Goal: Task Accomplishment & Management: Complete application form

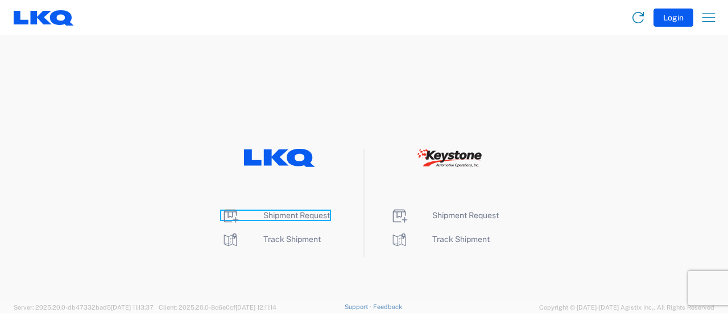
click at [316, 214] on span "Shipment Request" at bounding box center [296, 215] width 67 height 9
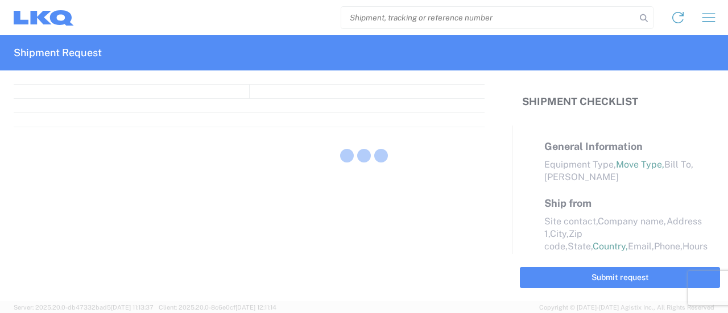
select select "FULL"
select select "LBS"
select select "IN"
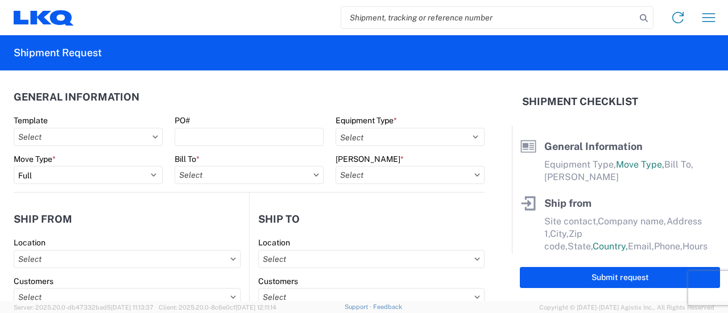
click at [404, 11] on input "search" at bounding box center [488, 18] width 295 height 22
click at [404, 20] on input "search" at bounding box center [488, 18] width 295 height 22
paste input "57010999"
type input "57010999"
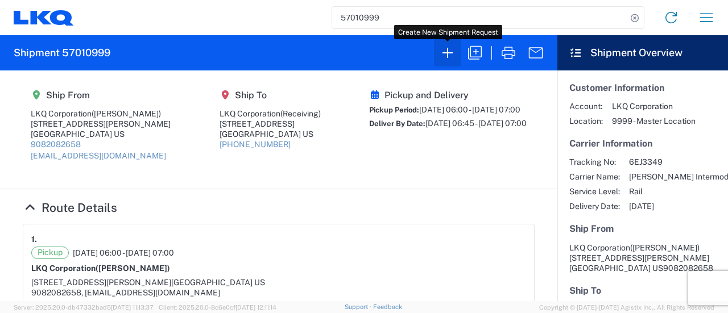
click at [460, 54] on button "button" at bounding box center [447, 52] width 27 height 27
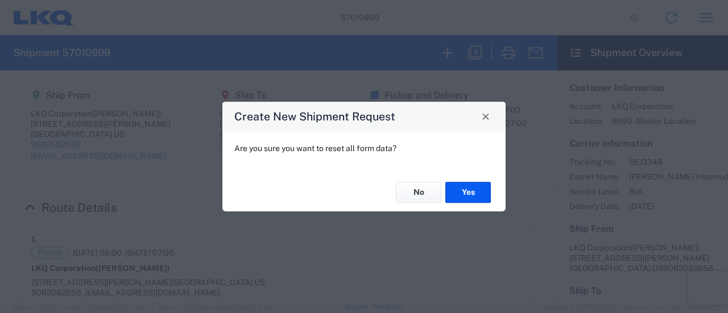
click at [421, 60] on div "Create New Shipment Request Are you sure you want to reset all form data? No Yes" at bounding box center [364, 156] width 728 height 313
click at [420, 191] on button "No" at bounding box center [419, 193] width 46 height 21
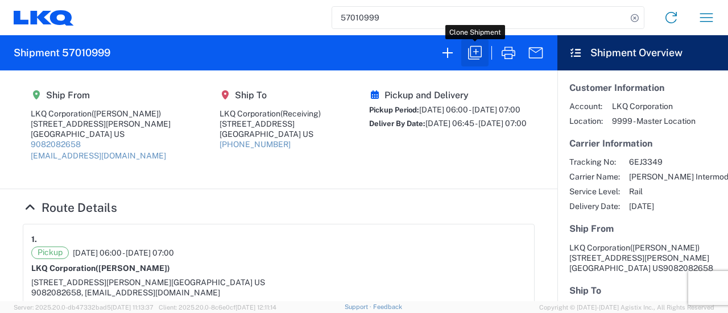
click at [481, 52] on icon "button" at bounding box center [475, 53] width 18 height 18
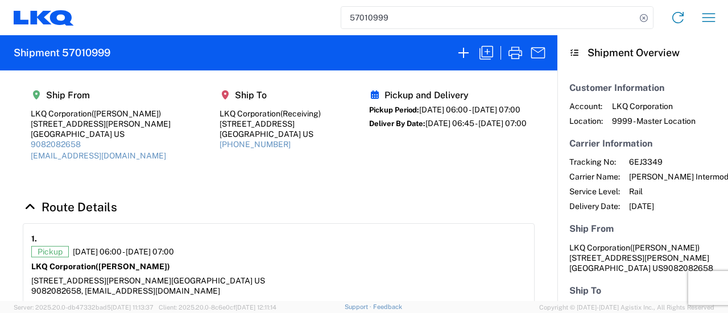
select select "FULL"
select select "US"
select select "LBS"
select select "IN"
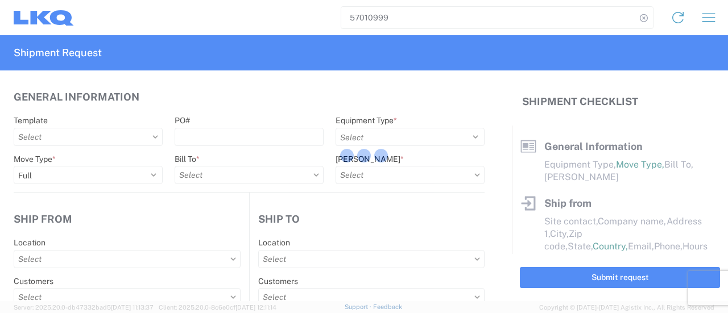
select select "BCAR"
type input "Marc Metzger"
type input "LKQ Corporation"
type input "405 S Wanamaker Ave"
type input "Ontario"
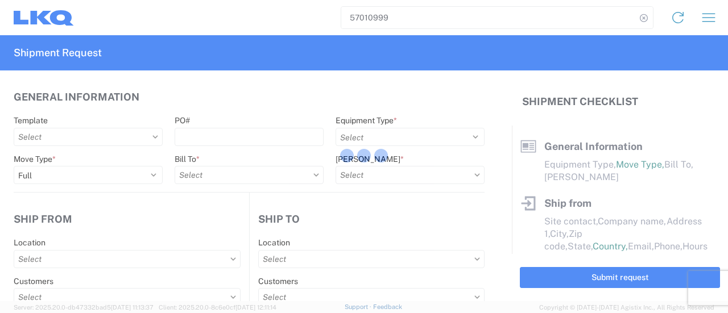
type input "91761"
type input "msmetzger@lkqcorp.com"
type input "9082082658"
type input "06:00:00"
type input "07:00:00"
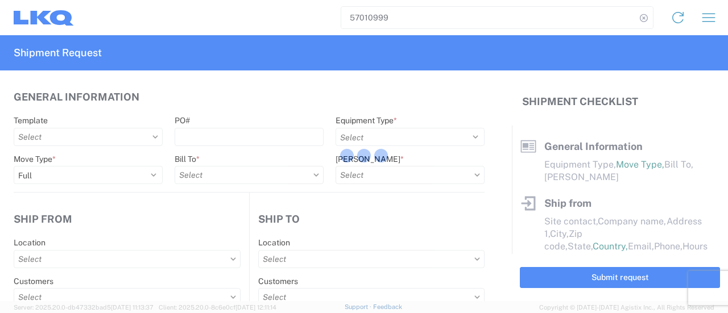
select select
type input "Receiving"
type input "LKQ Corporation"
type input "1710 W Mount Houston Rd"
type input "Houston"
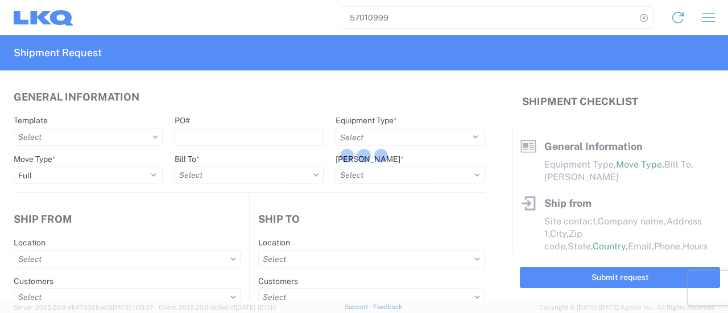
type input "77038"
type input "281-886-1028"
type input "06:45:00"
type input "07:00:00"
select select
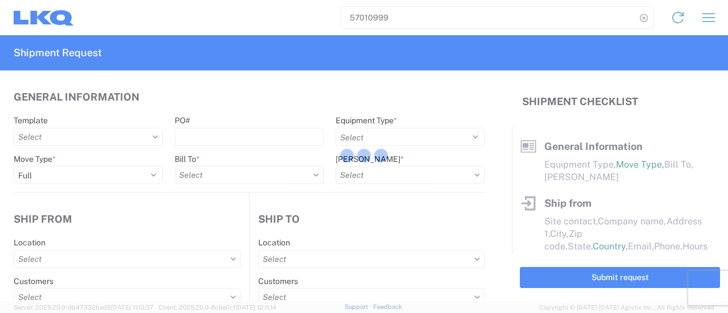
type input "marc metzger"
type input "msmetzger@lkqcorp.com"
type input "9082082658"
type input "2025-10-03"
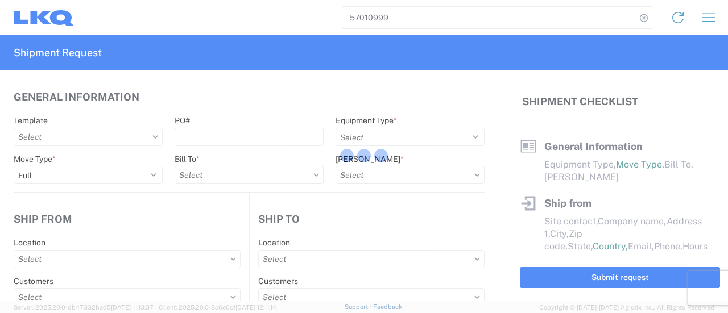
type input "2025-10-10"
type input "42500"
type input "Engines, Transmissions"
type input "30"
type input "0"
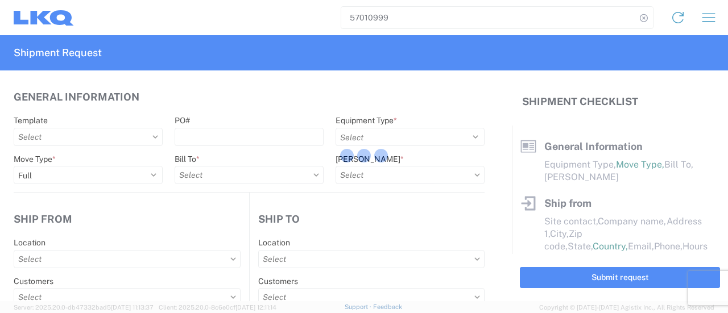
type input "0.33"
type input "0.06"
select select "FT"
select select
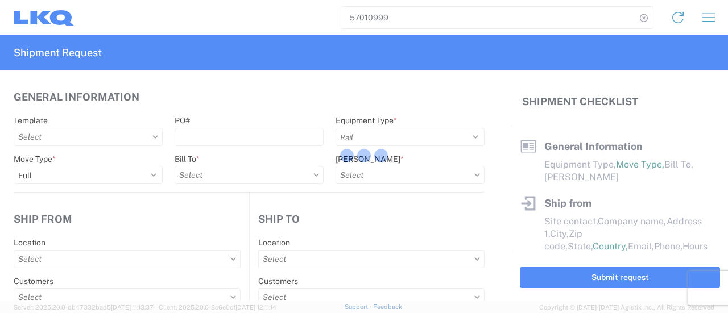
select select
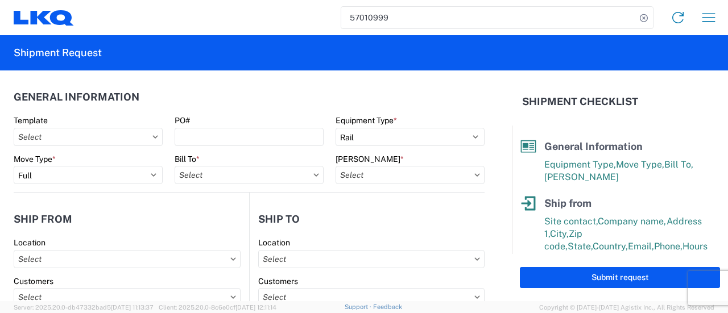
type input "1760 - LKQ Best Core"
type input "1769 - California Core"
type input "1769-6300-66000-0000 - 1769 Freight Out"
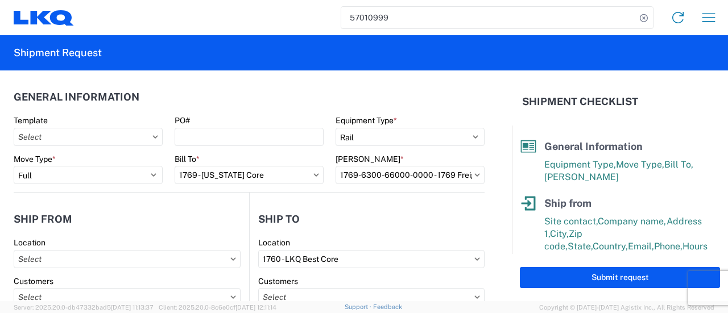
type input "1769 - California Core"
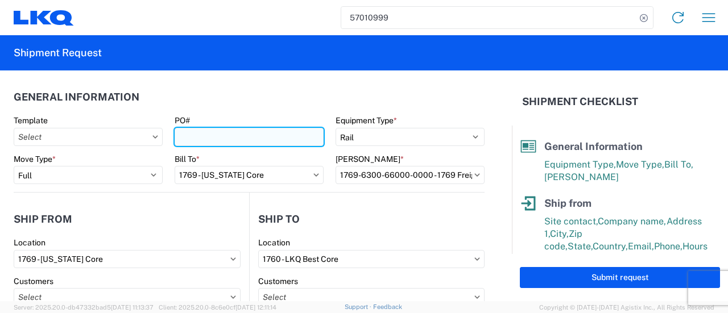
click at [232, 139] on input "PO#" at bounding box center [249, 137] width 149 height 18
paste input "houston extra 24"
type input "houston extra 241"
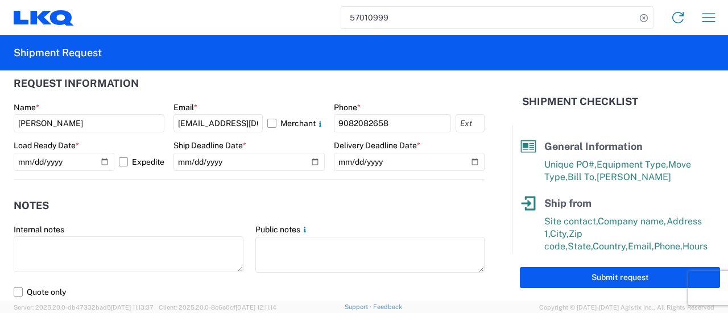
scroll to position [683, 0]
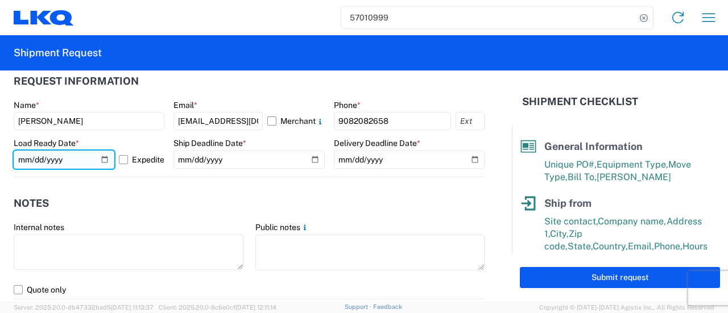
click at [101, 162] on input "2025-10-03" at bounding box center [64, 160] width 101 height 18
type input "2025-10-07"
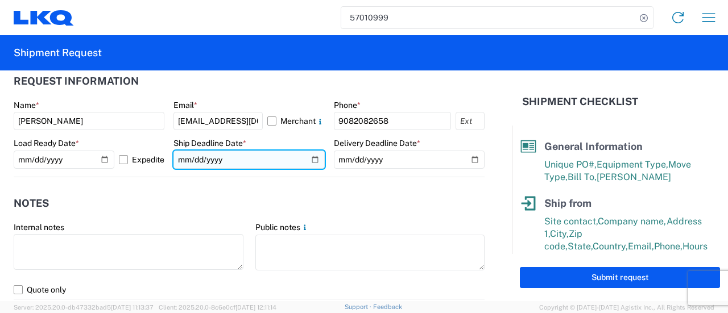
click at [307, 159] on input "2025-10-03" at bounding box center [248, 160] width 151 height 18
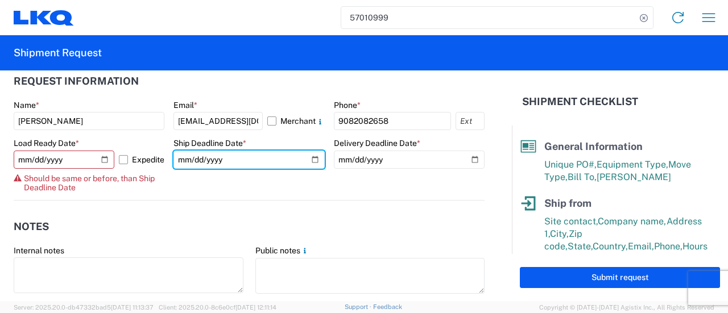
type input "2025-10-07"
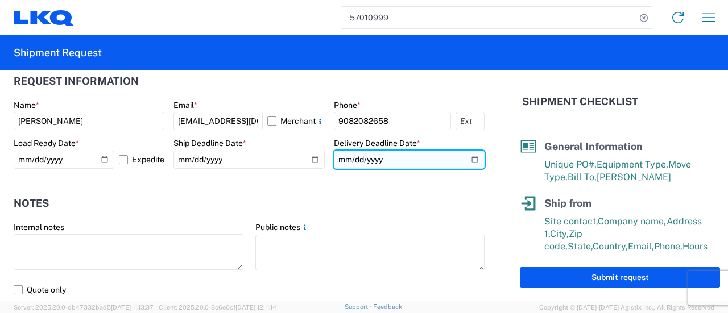
click at [468, 161] on input "2025-10-10" at bounding box center [409, 160] width 151 height 18
click at [471, 163] on input "2025-10-12" at bounding box center [409, 160] width 151 height 18
type input "2025-10-16"
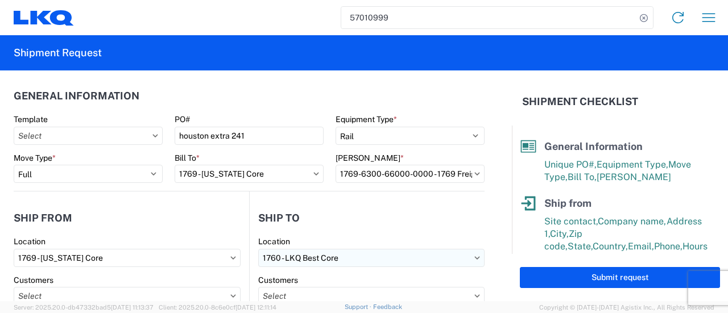
scroll to position [0, 0]
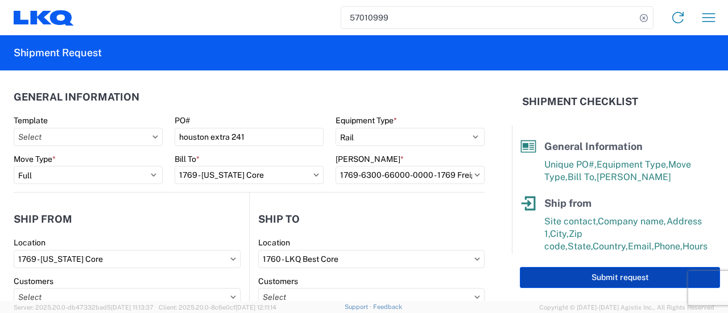
click at [537, 282] on button "Submit request" at bounding box center [620, 277] width 200 height 21
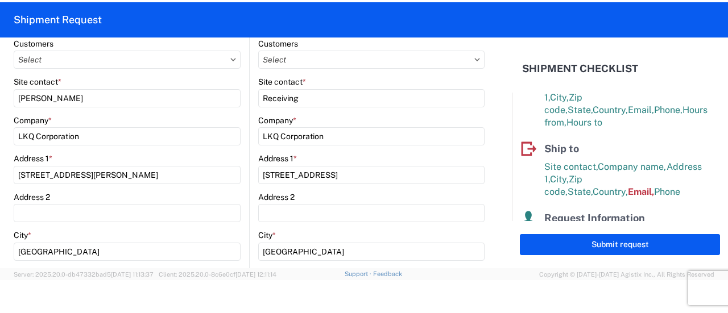
scroll to position [341, 0]
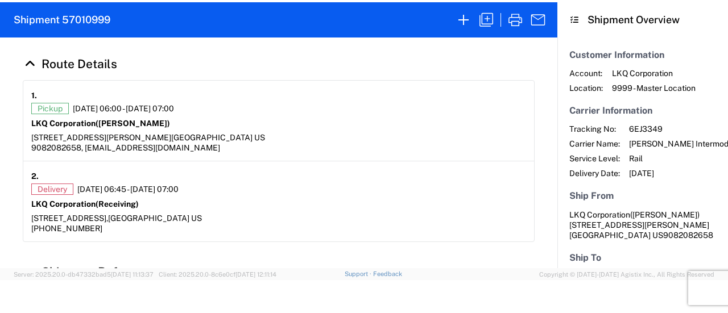
scroll to position [114, 0]
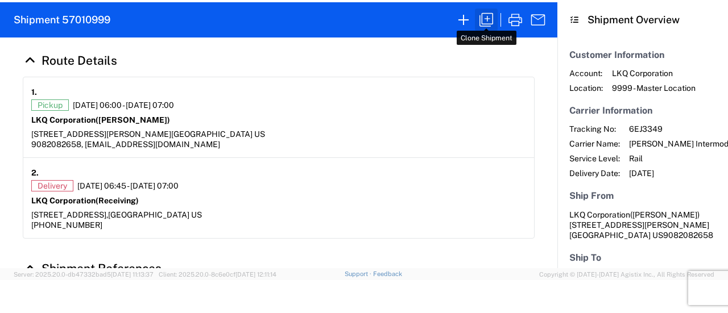
click at [490, 23] on icon "button" at bounding box center [486, 20] width 14 height 14
select select "FULL"
select select "US"
select select "LBS"
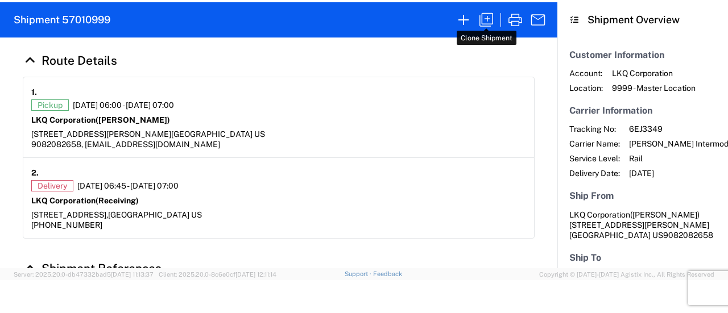
select select "IN"
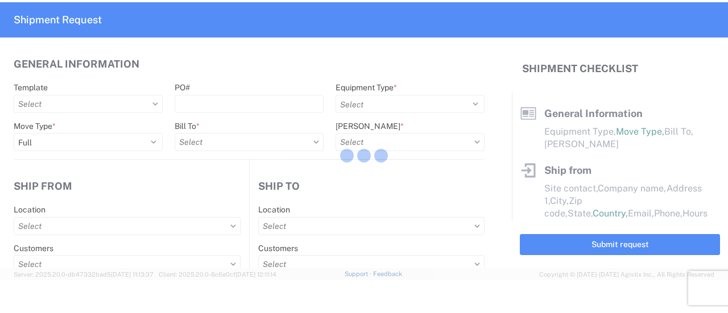
select select "BCAR"
type input "Marc Metzger"
type input "LKQ Corporation"
type input "405 S Wanamaker Ave"
type input "Ontario"
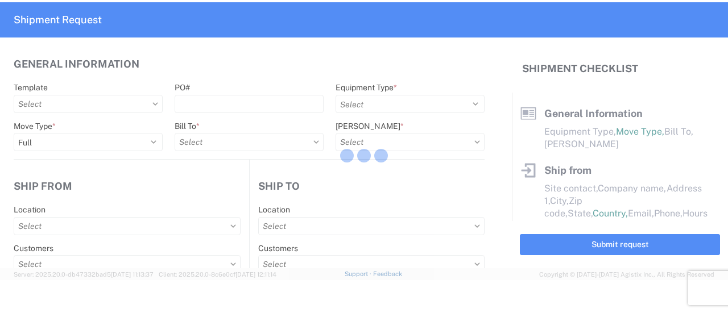
type input "91761"
type input "msmetzger@lkqcorp.com"
type input "9082082658"
type input "06:00:00"
type input "07:00:00"
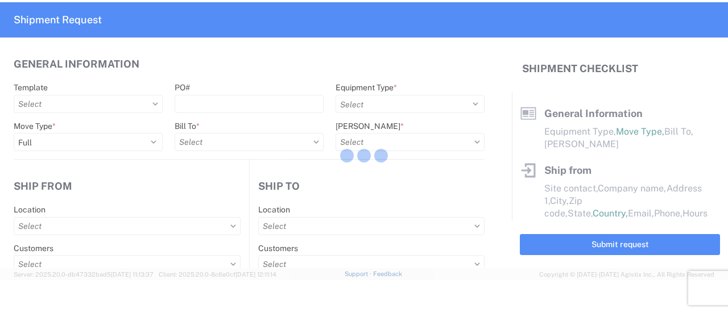
select select
type input "Receiving"
type input "LKQ Corporation"
type input "1710 W Mount Houston Rd"
type input "Houston"
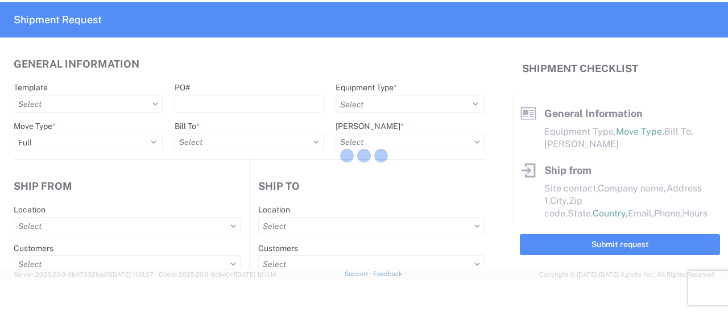
type input "77038"
type input "281-886-1028"
type input "06:45:00"
type input "07:00:00"
select select
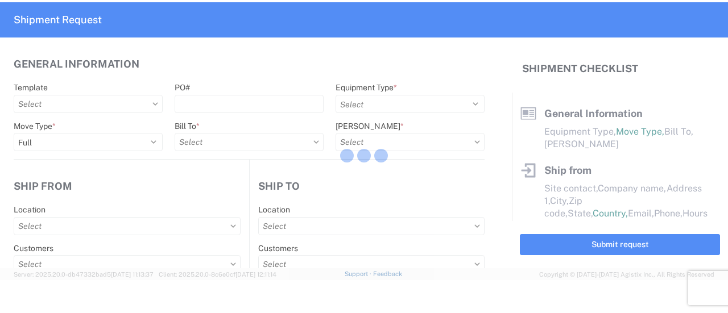
type input "marc metzger"
type input "msmetzger@lkqcorp.com"
type input "9082082658"
type input "2025-10-03"
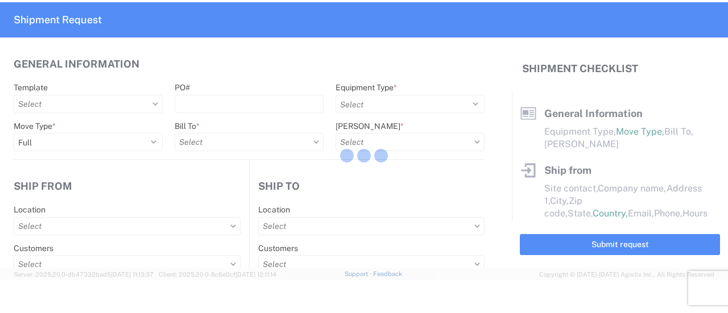
type input "2025-10-10"
type input "42500"
type input "Engines, Transmissions"
type input "30"
type input "0"
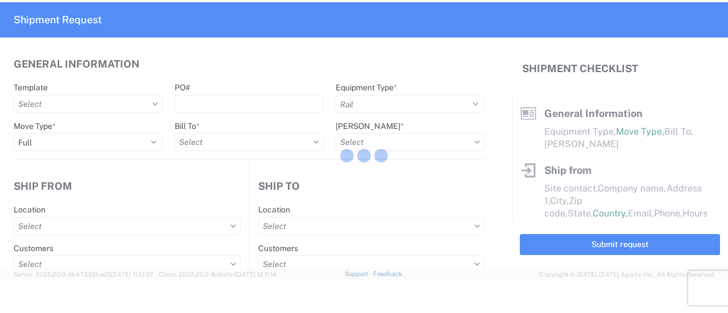
type input "0.33"
type input "0.06"
select select "FT"
select select
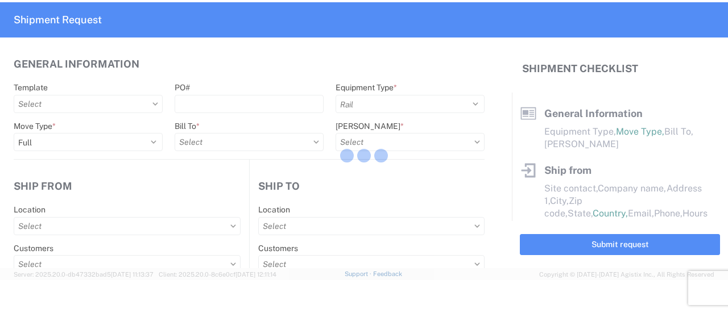
select select
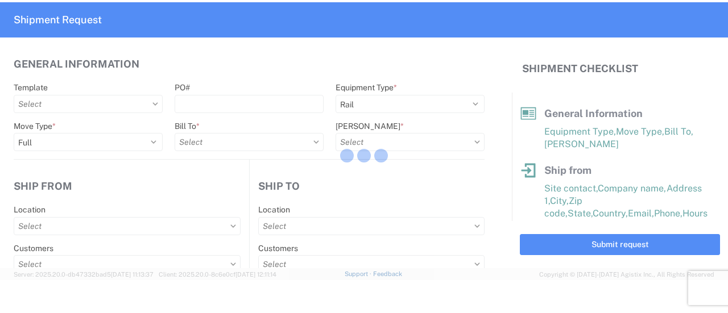
type input "1769 - California Core"
type input "1760 - LKQ Best Core"
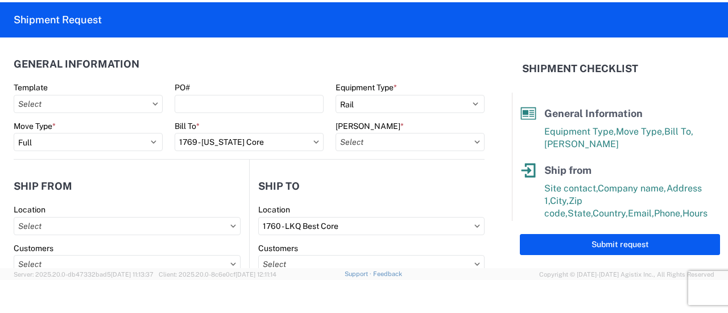
type input "1769-6300-66000-0000 - 1769 Freight Out"
type input "1769 - California Core"
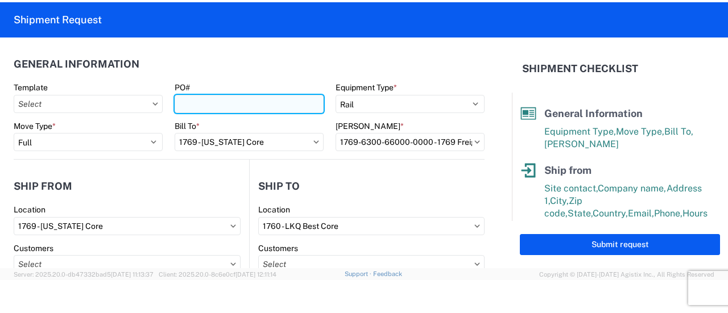
click at [240, 106] on input "PO#" at bounding box center [249, 104] width 149 height 18
paste input "houston extra 24"
type input "houston extra 241"
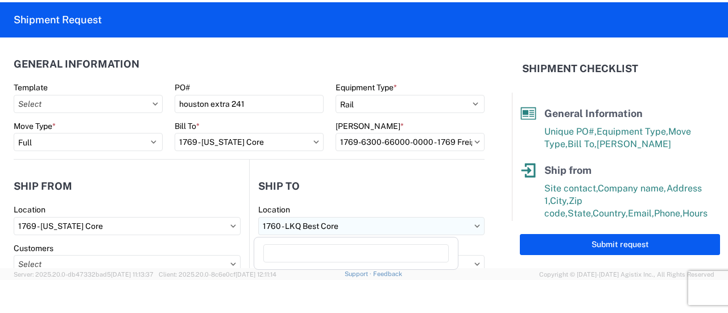
click at [458, 229] on input "1760 - LKQ Best Core" at bounding box center [371, 226] width 226 height 18
type input "1760"
click at [400, 209] on div "1760 - LKQ Best Core" at bounding box center [356, 208] width 199 height 18
select select
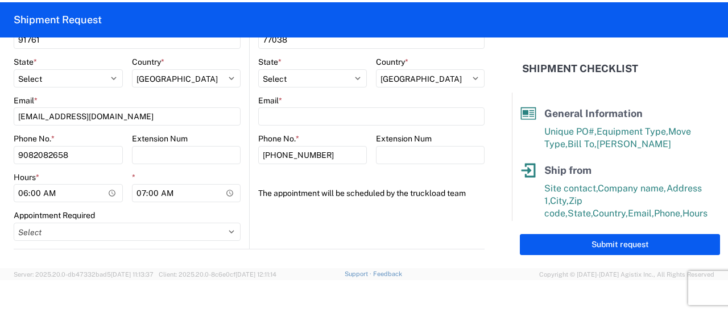
scroll to position [569, 0]
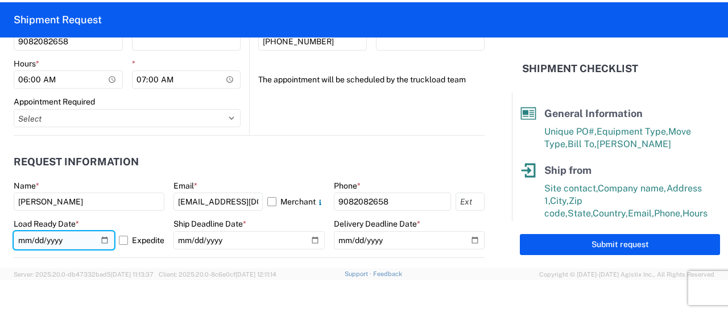
click at [98, 237] on input "2025-10-03" at bounding box center [64, 241] width 101 height 18
type input "2025-10-07"
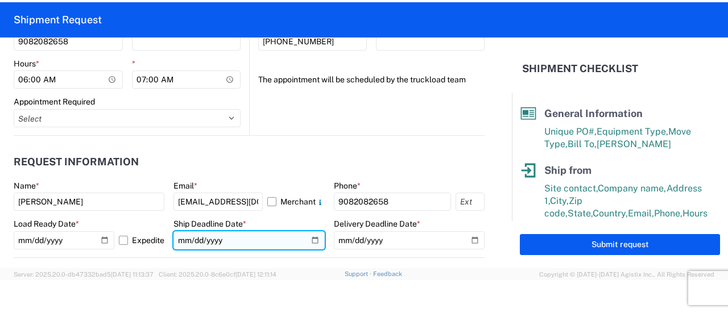
click at [310, 238] on input "2025-10-03" at bounding box center [248, 241] width 151 height 18
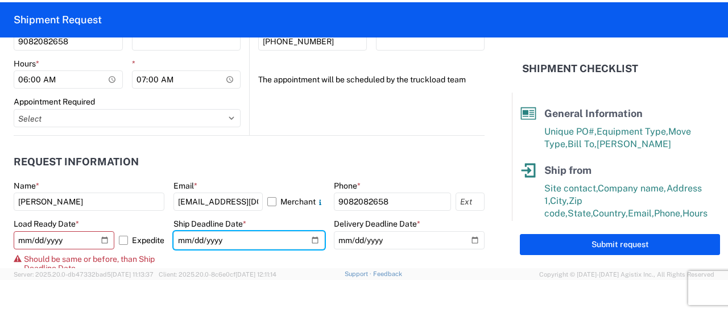
type input "2025-10-07"
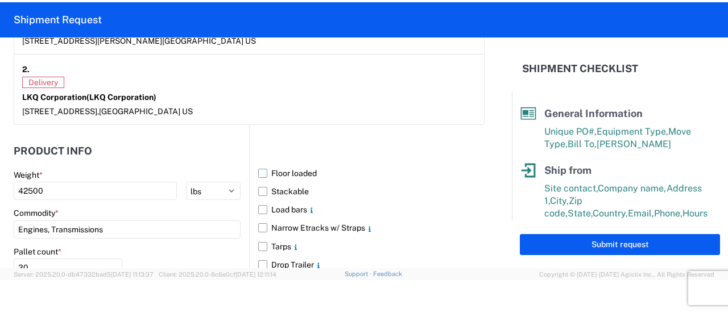
scroll to position [1081, 0]
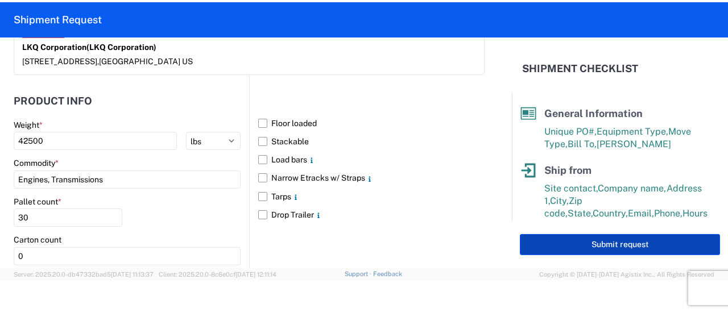
click at [593, 246] on button "Submit request" at bounding box center [620, 244] width 200 height 21
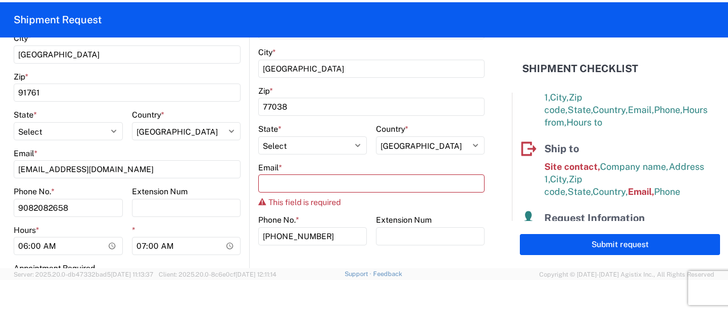
scroll to position [398, 0]
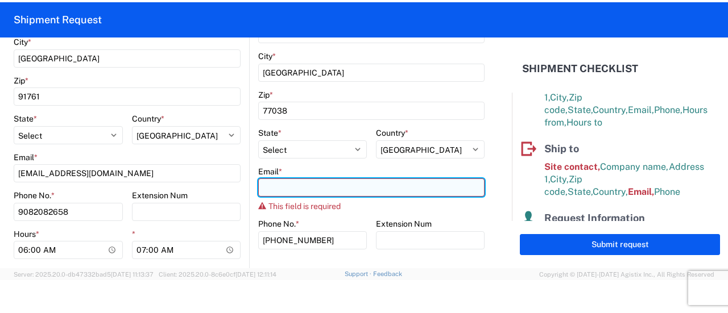
click at [355, 192] on input "Email *" at bounding box center [371, 188] width 226 height 18
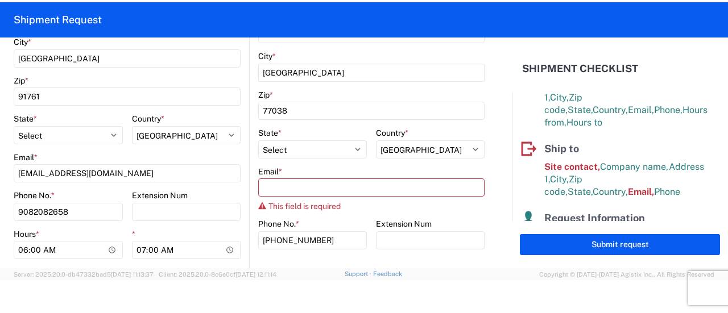
click at [468, 295] on div at bounding box center [364, 302] width 728 height 44
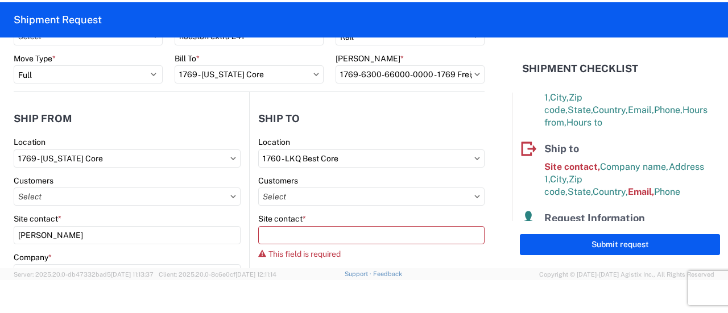
scroll to position [0, 0]
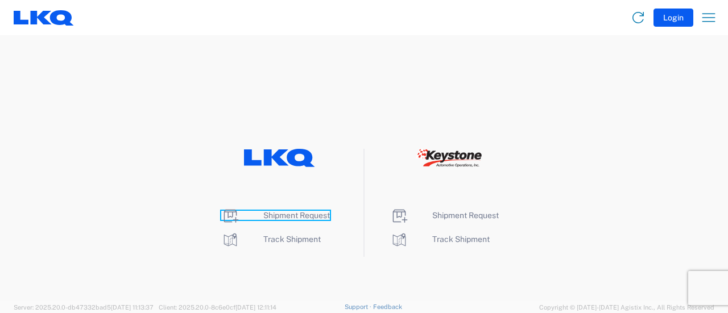
click at [300, 213] on span "Shipment Request" at bounding box center [296, 215] width 67 height 9
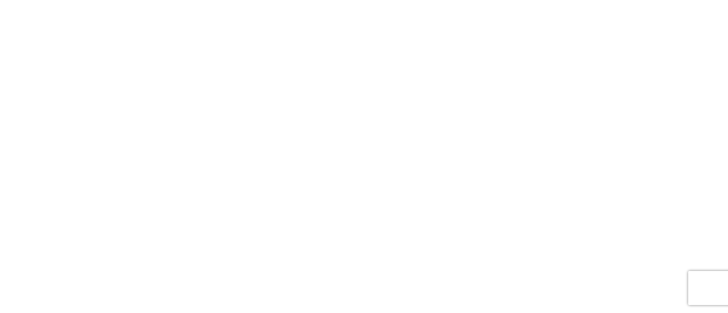
select select "FULL"
select select "LBS"
select select "IN"
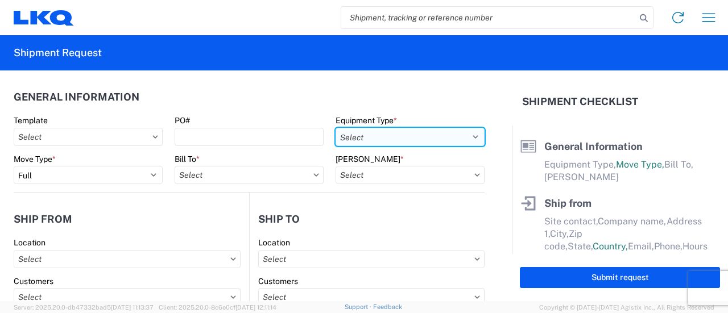
click at [460, 135] on select "Select 53’ Dry Van Flatbed Dropdeck (van) Lowboy (flatbed) Rail" at bounding box center [410, 137] width 149 height 18
select select "BCAR"
click at [336, 128] on select "Select 53’ Dry Van Flatbed Dropdeck (van) Lowboy (flatbed) Rail" at bounding box center [410, 137] width 149 height 18
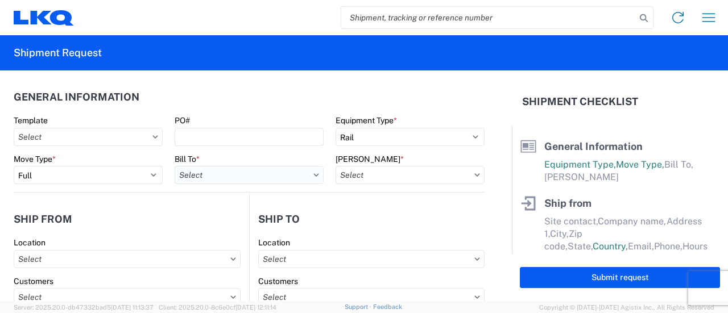
click at [233, 173] on input "text" at bounding box center [249, 175] width 149 height 18
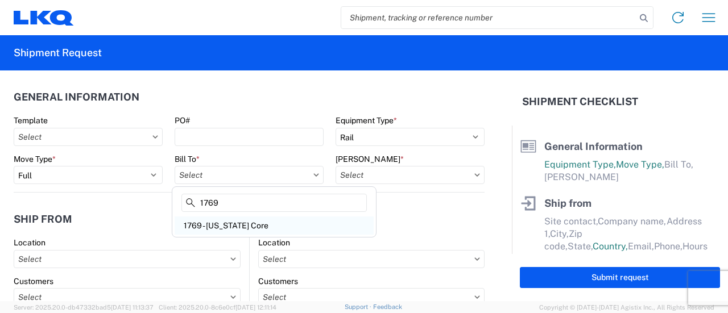
type input "1769"
click at [294, 228] on div "1769 - California Core" at bounding box center [274, 226] width 199 height 18
type input "1769 - California Core"
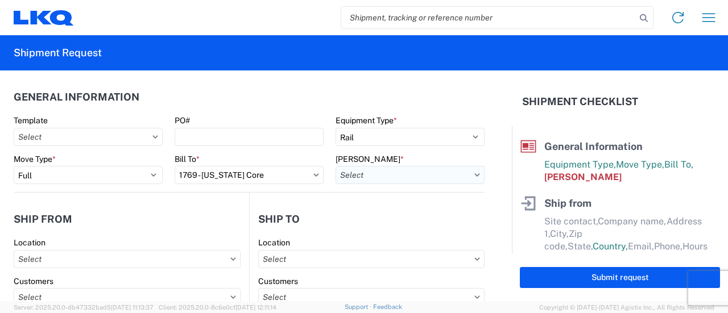
click at [452, 176] on input "text" at bounding box center [410, 175] width 149 height 18
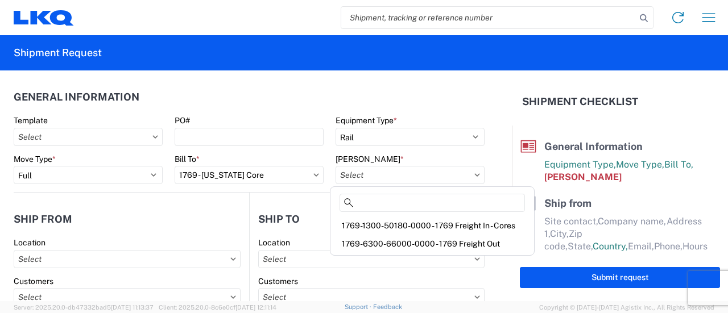
click at [392, 242] on div "1769-6300-66000-0000 - 1769 Freight Out" at bounding box center [432, 244] width 199 height 18
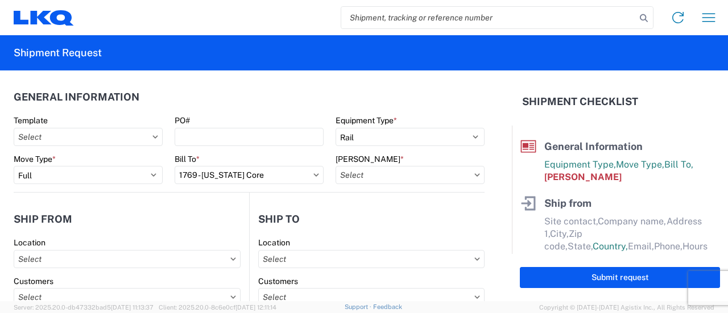
type input "1769-6300-66000-0000 - 1769 Freight Out"
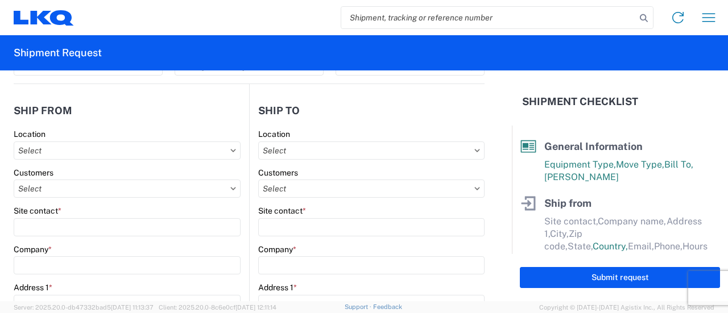
scroll to position [114, 0]
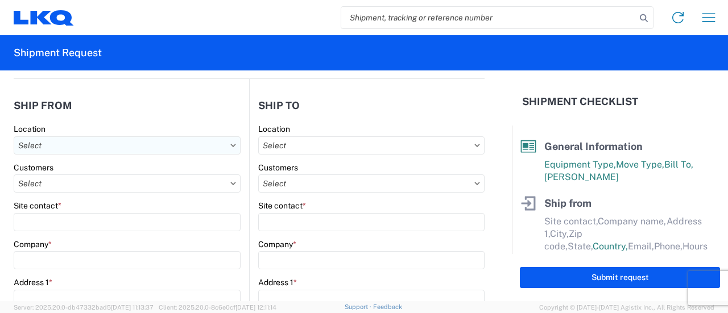
click at [34, 144] on input "text" at bounding box center [127, 146] width 227 height 18
type input "1769"
click at [90, 193] on div "1769 - California Core" at bounding box center [115, 196] width 199 height 18
type input "1769 - California Core"
type input "LKQ Corporation"
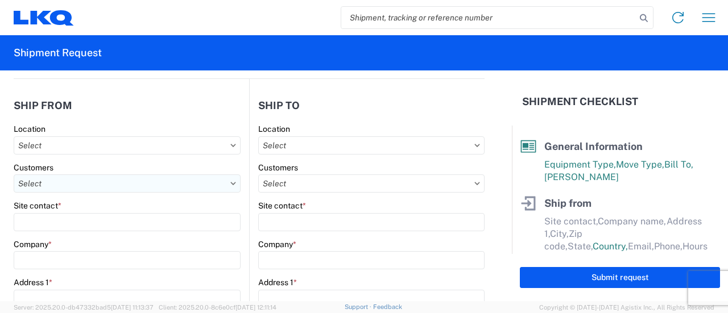
type input "405 S Wanamaker Ave"
type input "Ontario"
type input "91761"
select select "CA"
select select "US"
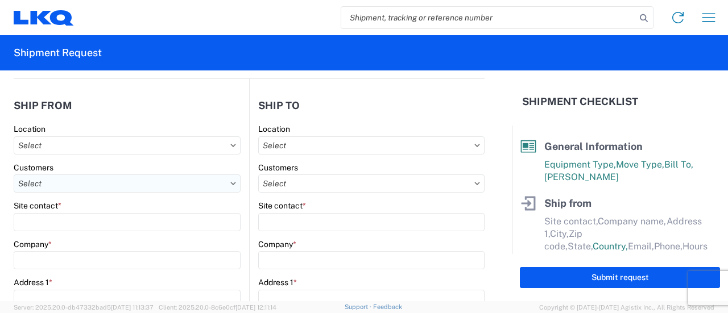
type input "909-212-0780"
type input "00:00"
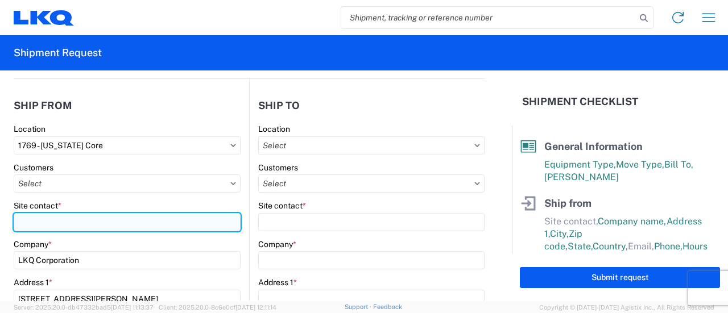
click at [102, 213] on input "Site contact *" at bounding box center [127, 222] width 227 height 18
click at [109, 221] on input "Site contact *" at bounding box center [127, 222] width 227 height 18
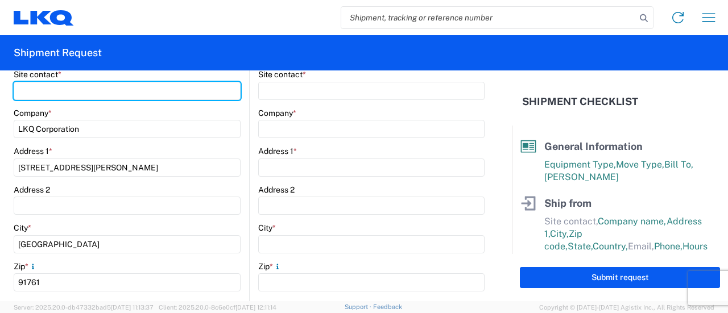
scroll to position [228, 0]
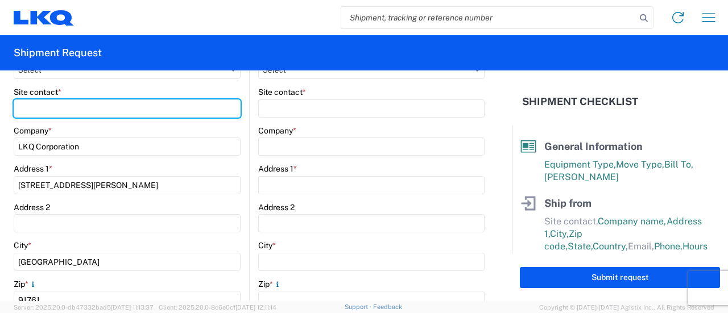
type input "m"
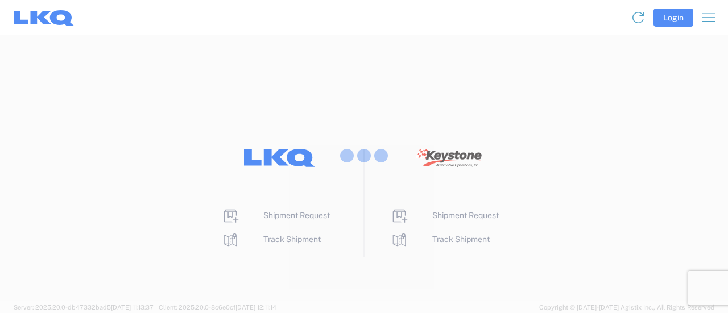
click at [298, 216] on div at bounding box center [364, 156] width 728 height 313
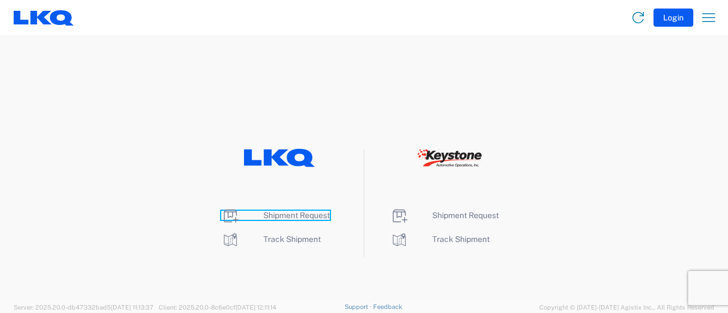
click at [298, 216] on span "Shipment Request" at bounding box center [296, 215] width 67 height 9
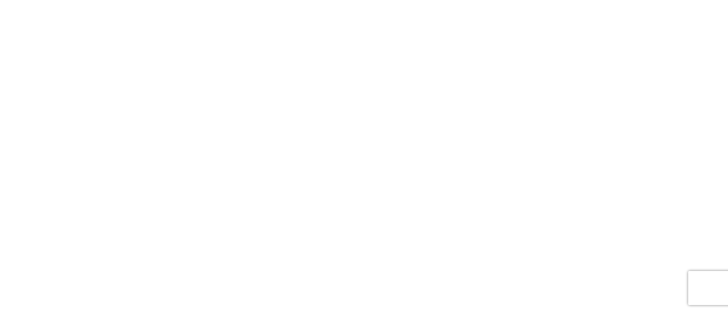
select select "FULL"
select select "LBS"
select select "IN"
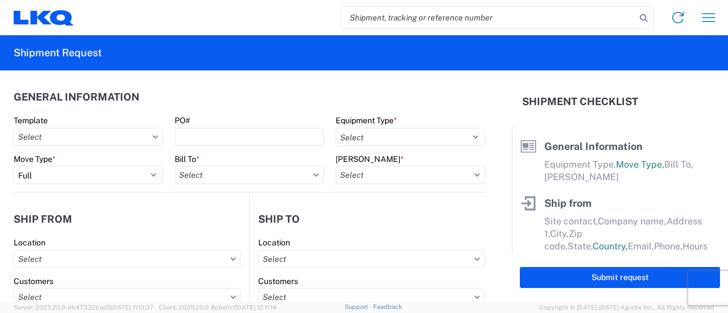
click at [400, 21] on input "search" at bounding box center [488, 18] width 295 height 22
paste input "56952360"
type input "56952360"
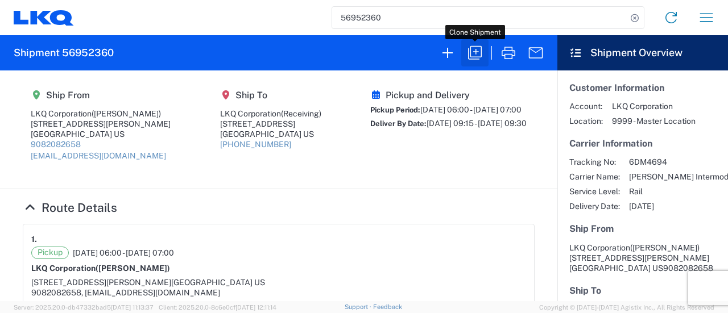
click at [472, 52] on icon "button" at bounding box center [475, 53] width 18 height 18
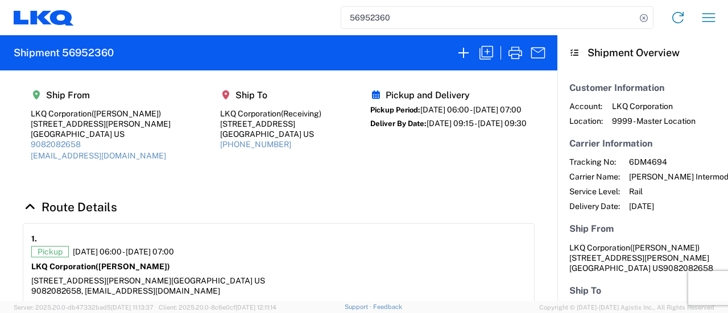
select select "FULL"
select select "US"
select select "LBS"
select select "IN"
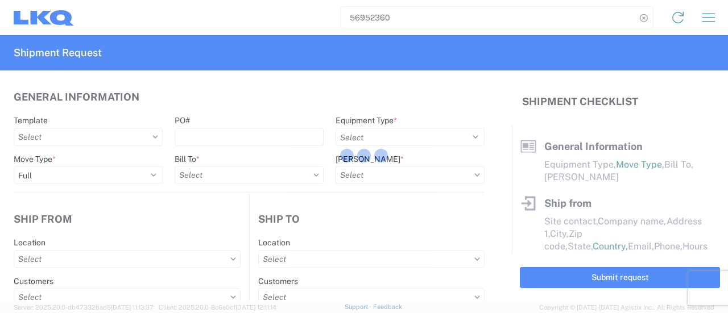
select select "BCAR"
type input "Marc Metzger"
type input "LKQ Corporation"
type input "405 S Wanamaker Ave"
type input "Ontario"
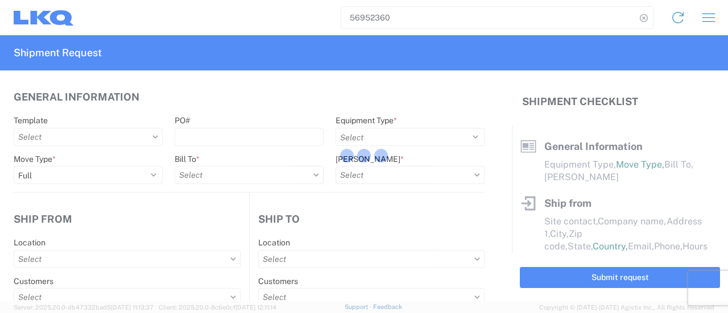
type input "91761"
type input "mxlaureano@lkqcorp.com"
type input "9082082658"
type input "06:00:00"
type input "07:00:00"
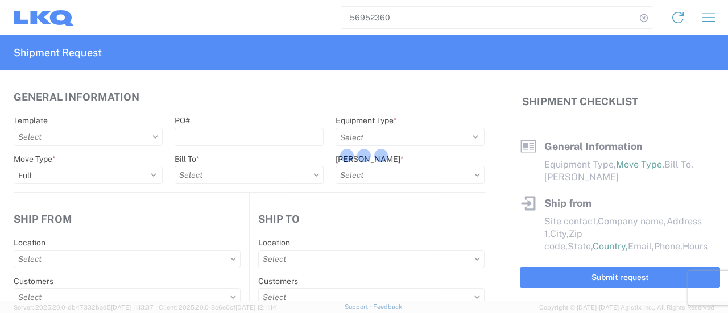
select select
type input "Receiving"
type input "LKQ Corporation"
type input "1710 W Mount Houston Rd"
type input "Houston"
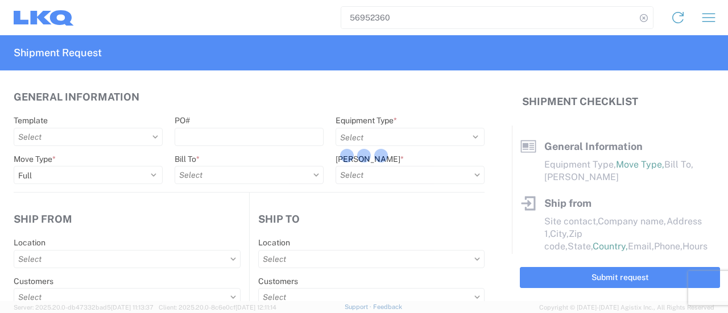
type input "77038"
type input "281-886-1028"
type input "09:15:00"
type input "09:30:00"
select select
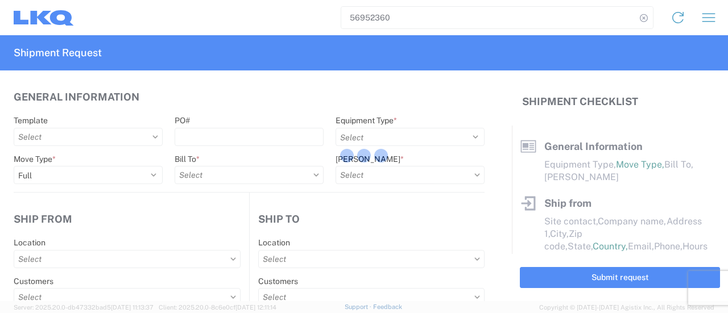
type input "Manuel Laureano"
type input "mxlaureano@lkqcorp.com"
type input "9082082658"
type input "2025-09-29"
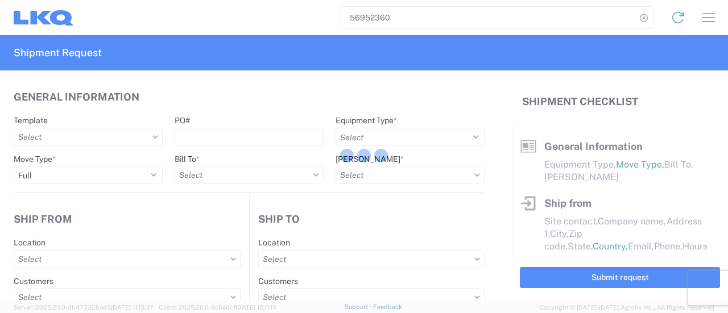
type input "2025-10-06"
type input "42500"
type input "Engines, Transmissions"
type input "30"
type input "0"
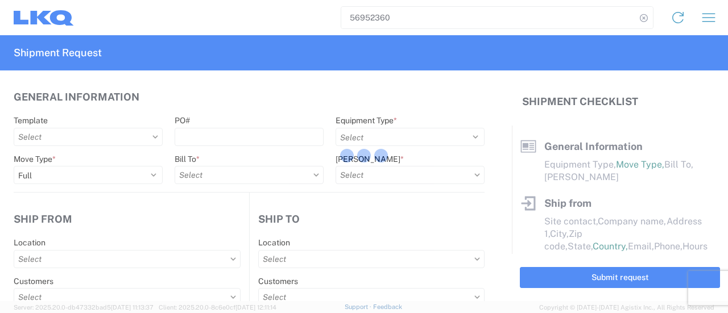
type input "4"
type input "0.67"
select select "FT"
select select
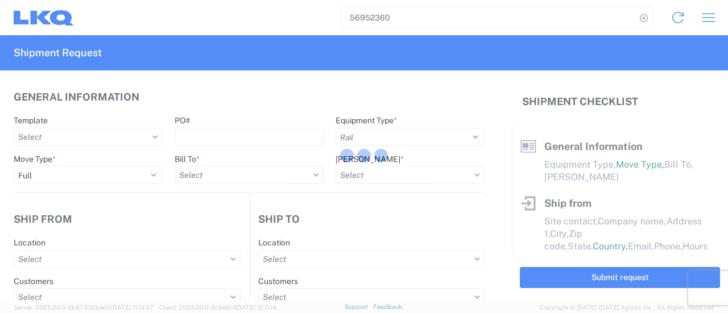
select select
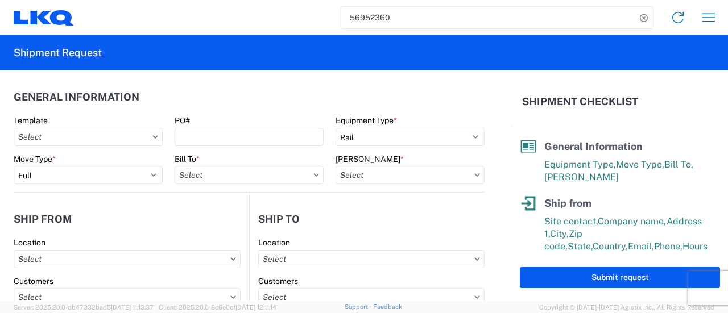
type input "1769 - California Core"
type input "1760 - LKQ Best Core"
type input "1769-6300-66000-0000 - 1769 Freight Out"
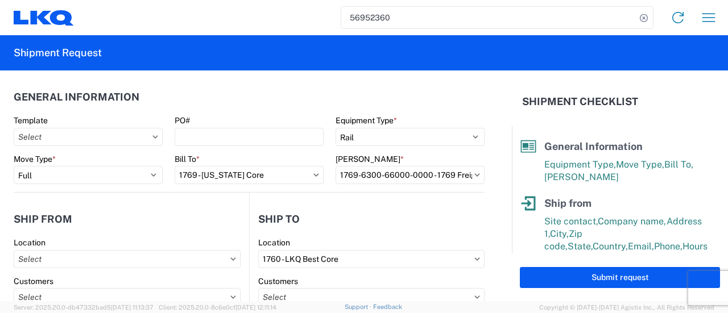
type input "1769 - California Core"
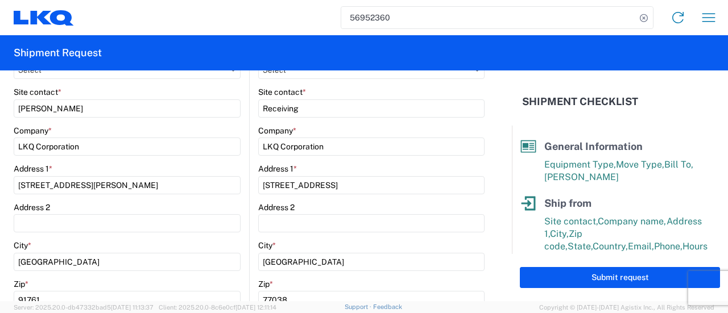
scroll to position [341, 0]
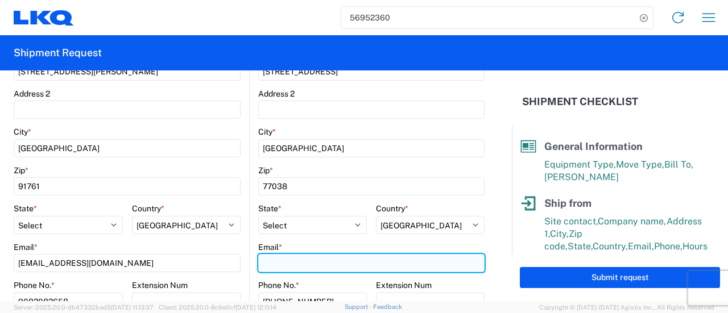
click at [325, 259] on input "Email *" at bounding box center [371, 263] width 226 height 18
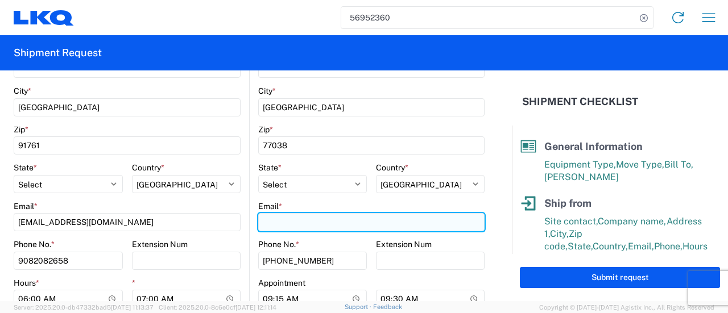
scroll to position [398, 0]
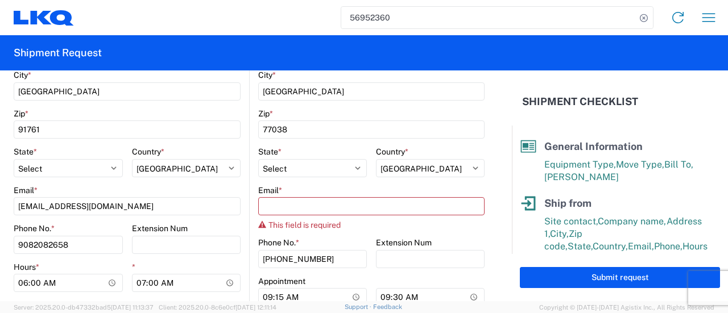
click at [494, 230] on form "General Information Template PO# Equipment Type * Select 53’ Dry Van Flatbed Dr…" at bounding box center [256, 186] width 512 height 231
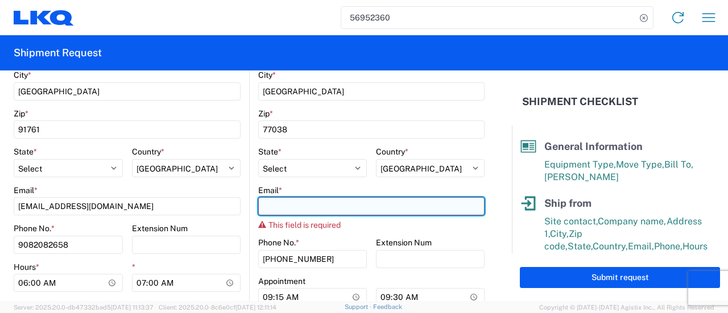
click at [294, 206] on input "Email *" at bounding box center [371, 206] width 226 height 18
type input "l"
drag, startPoint x: 331, startPoint y: 203, endPoint x: 293, endPoint y: 206, distance: 38.3
click at [293, 206] on input "LKQ" at bounding box center [371, 206] width 226 height 18
type input "L"
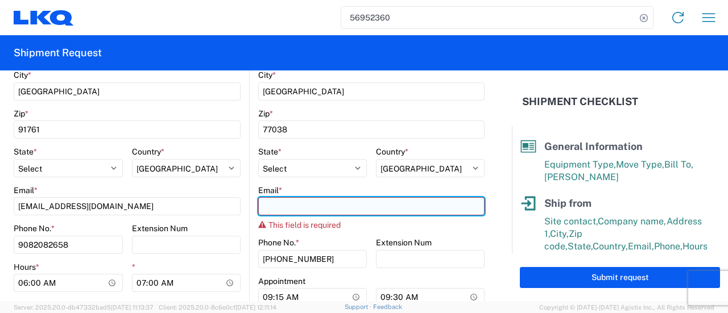
paste input "LKQCoreShip@LKQCORP.com"
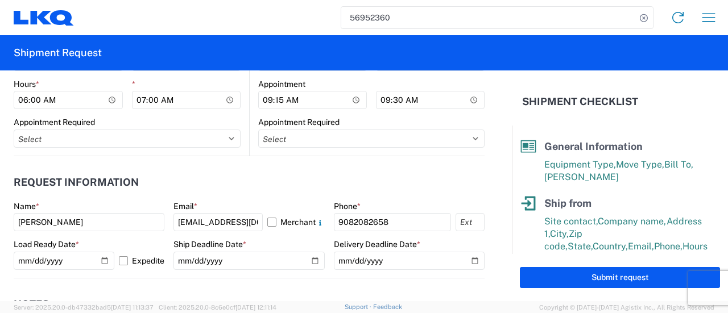
scroll to position [569, 0]
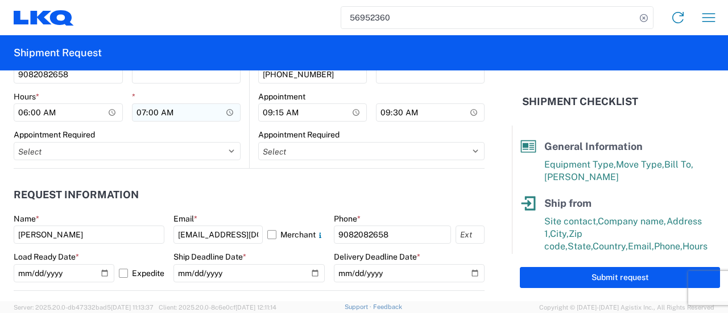
type input "LKQCoreShip@LKQCORP.com"
click at [229, 109] on input "07:00:00" at bounding box center [186, 113] width 109 height 18
type input "11:00"
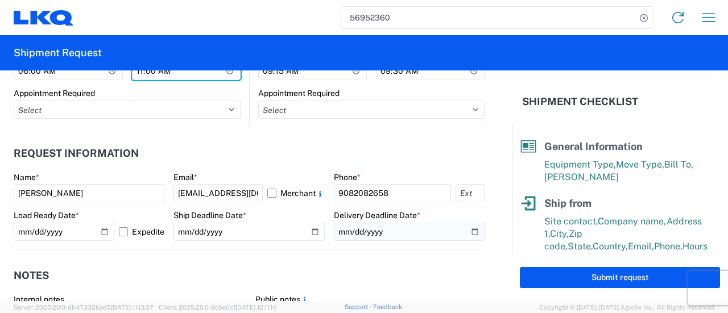
scroll to position [626, 0]
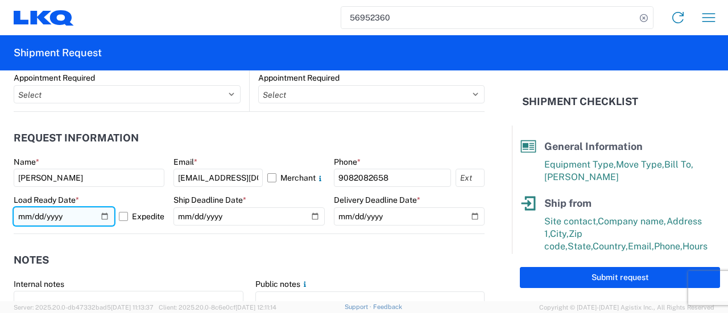
click at [102, 218] on input "2025-09-29" at bounding box center [64, 217] width 101 height 18
type input "2025-10-07"
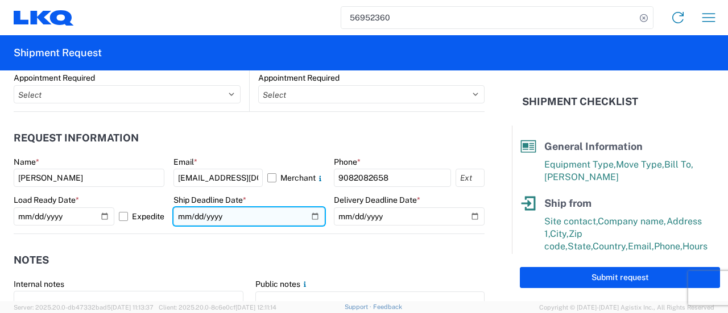
click at [301, 212] on input "2025-09-29" at bounding box center [248, 217] width 151 height 18
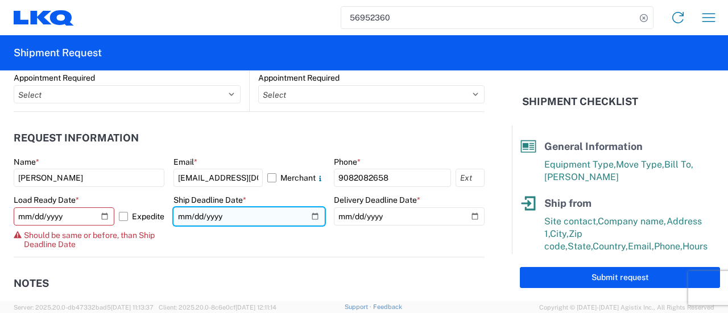
click at [307, 216] on input "2025-09-29" at bounding box center [248, 217] width 151 height 18
type input "2025-10-07"
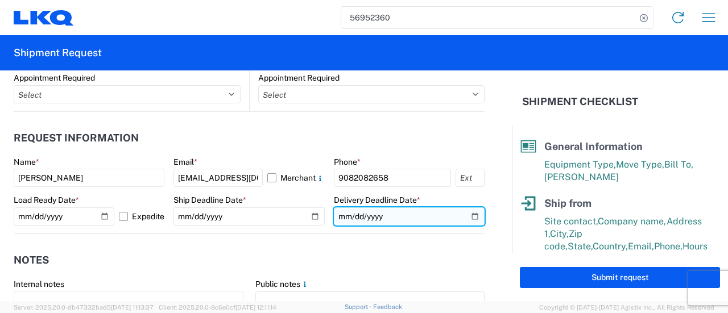
click at [468, 216] on input "2025-10-06" at bounding box center [409, 217] width 151 height 18
type input "2025-10-13"
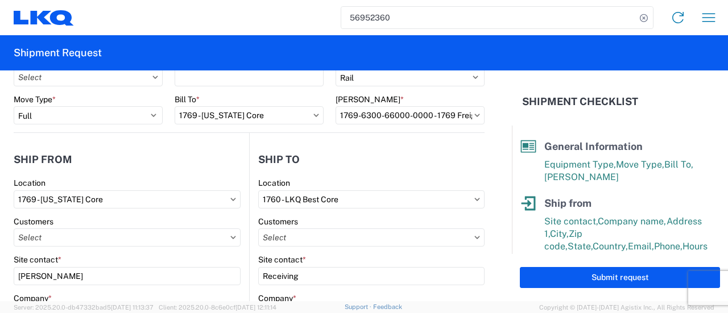
scroll to position [0, 0]
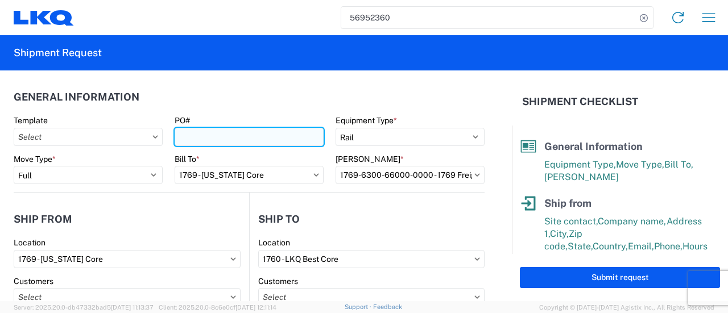
click at [214, 140] on input "PO#" at bounding box center [249, 137] width 149 height 18
paste input "houston extra 24"
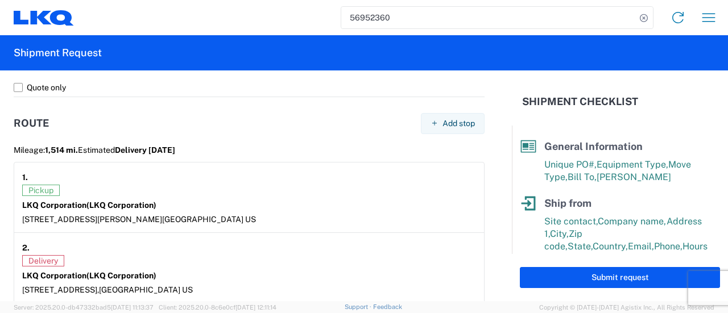
scroll to position [967, 0]
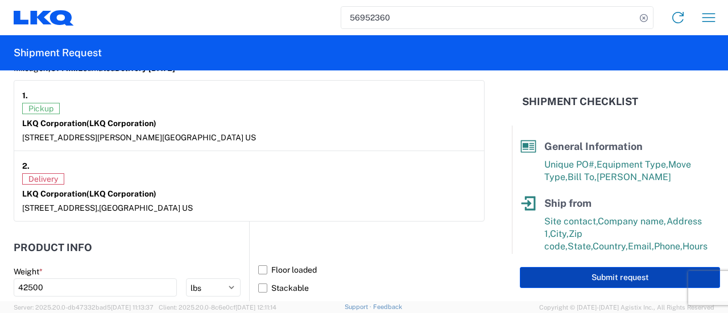
type input "houston extra 241"
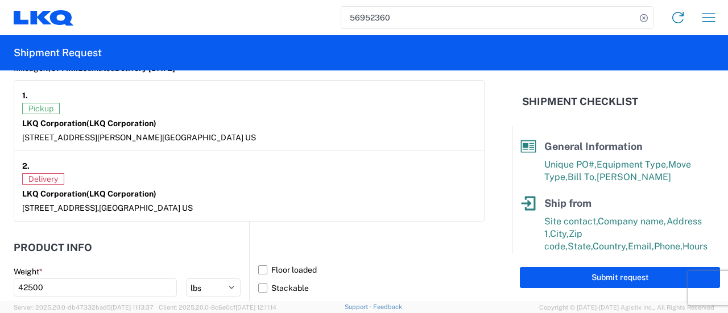
click at [595, 285] on button "Submit request" at bounding box center [620, 277] width 200 height 21
